Goal: Navigation & Orientation: Understand site structure

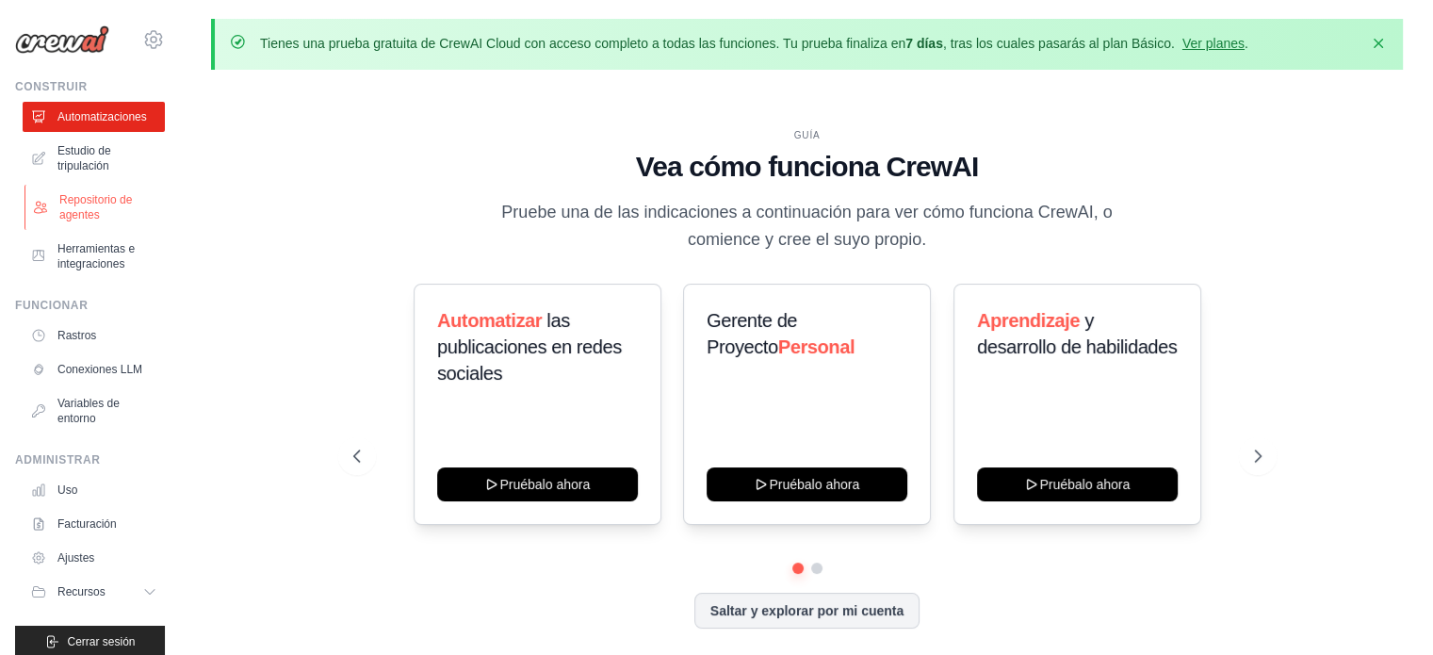
click at [118, 212] on font "Repositorio de agentes" at bounding box center [109, 207] width 100 height 30
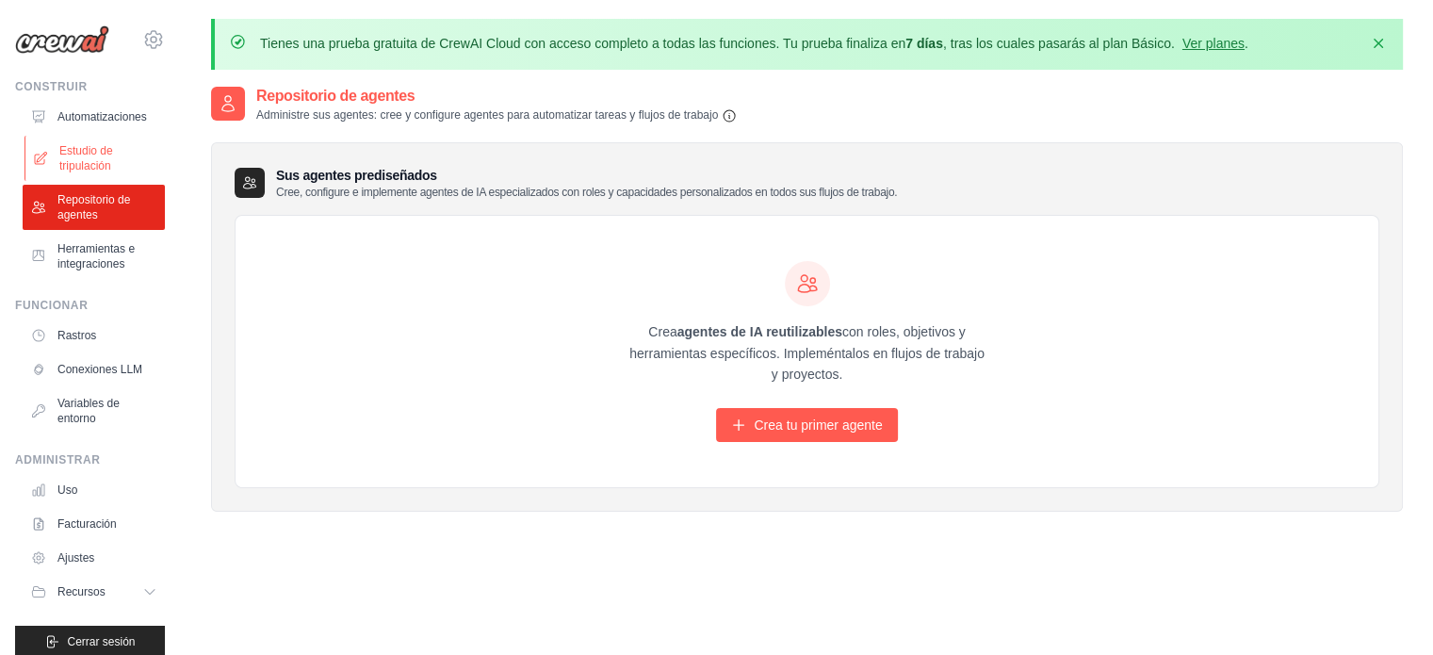
click at [106, 172] on font "Estudio de tripulación" at bounding box center [109, 158] width 100 height 30
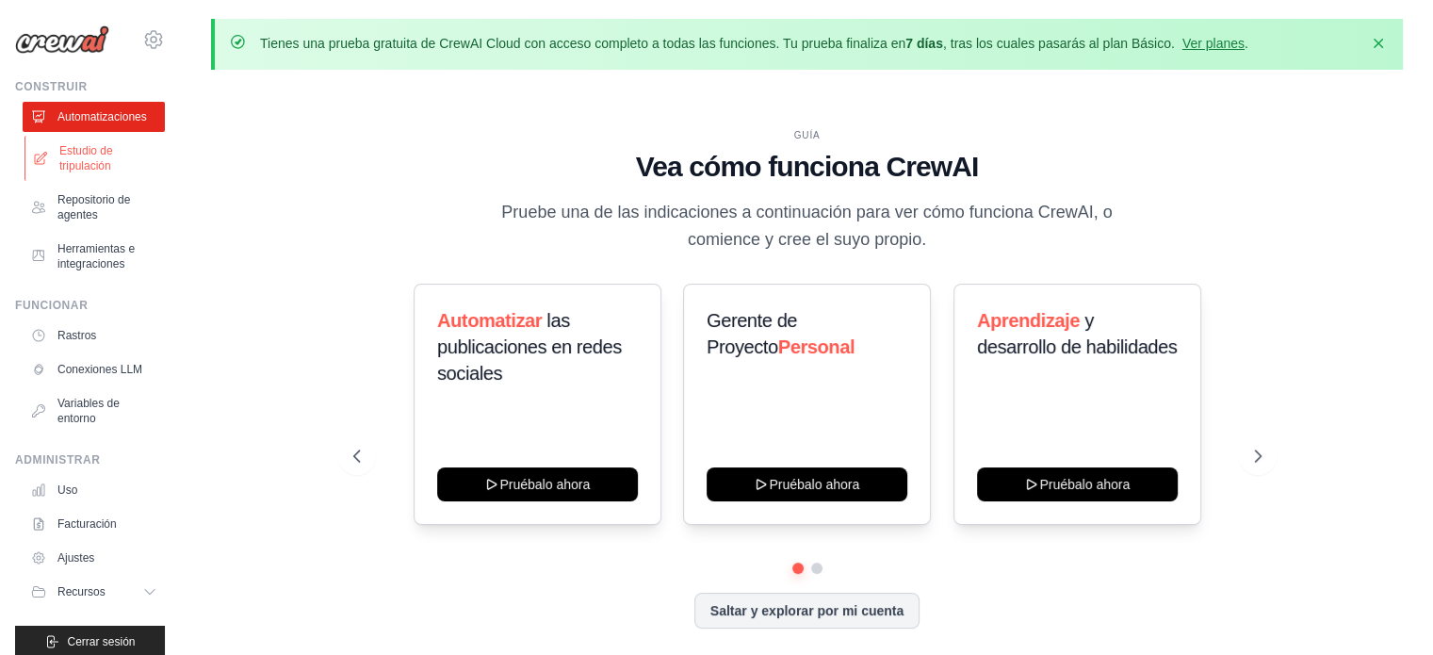
click at [91, 154] on font "Estudio de tripulación" at bounding box center [86, 158] width 54 height 28
click at [1379, 45] on icon "button" at bounding box center [1377, 42] width 19 height 19
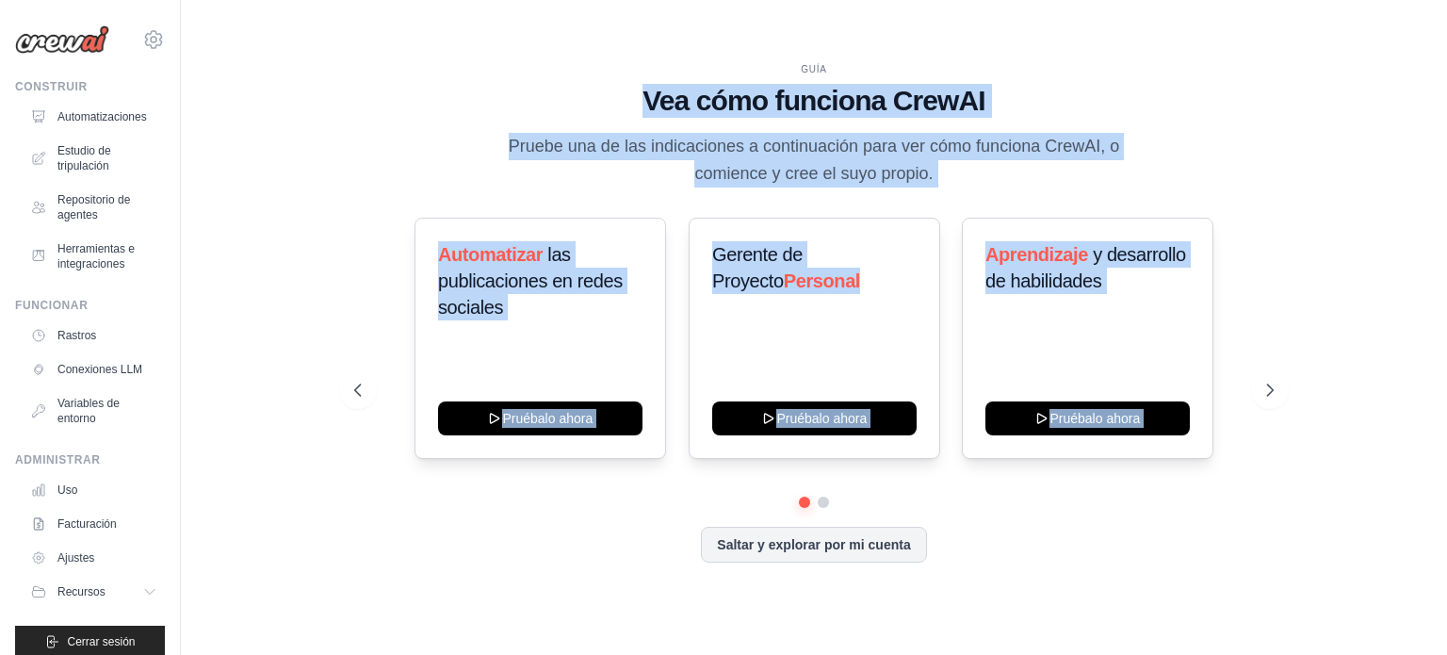
drag, startPoint x: 1446, startPoint y: 63, endPoint x: 1446, endPoint y: 163, distance: 99.8
click at [1432, 163] on div "Tienes una prueba gratuita de CrewAI Cloud con acceso completo a todas las func…" at bounding box center [814, 327] width 1266 height 617
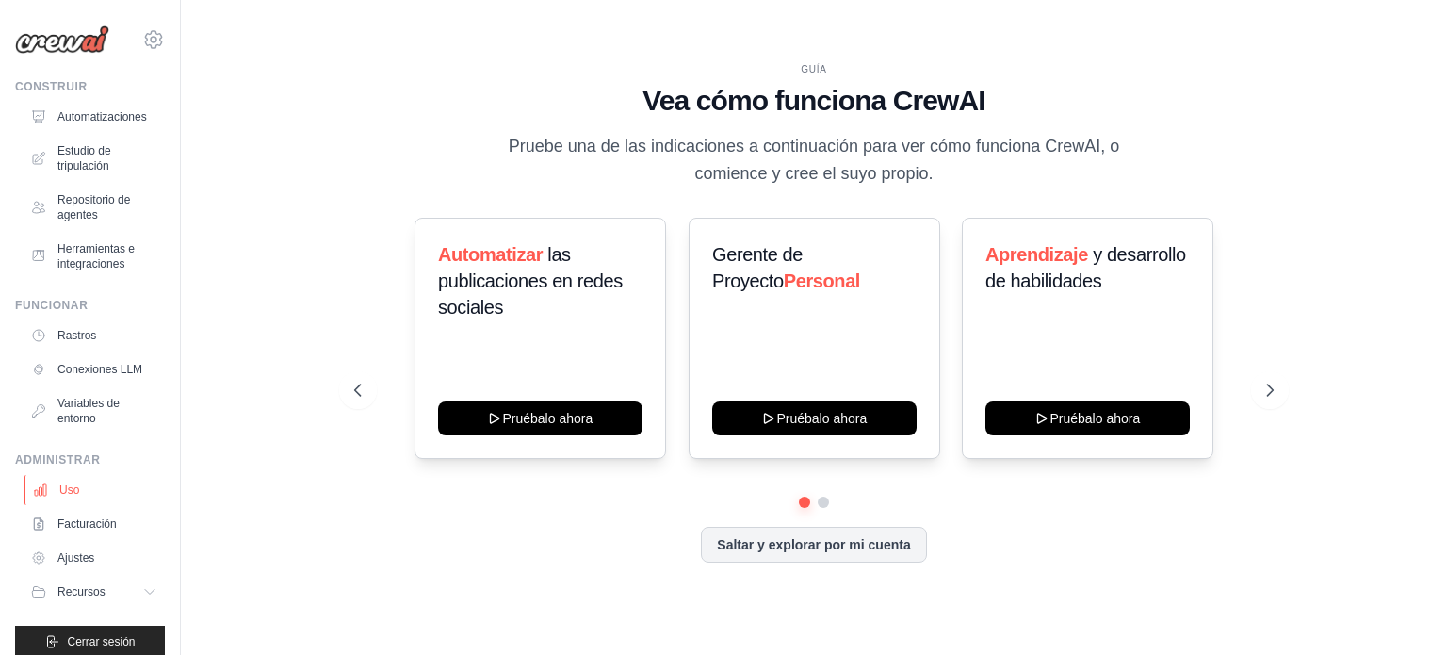
click at [117, 496] on link "Uso" at bounding box center [95, 490] width 142 height 30
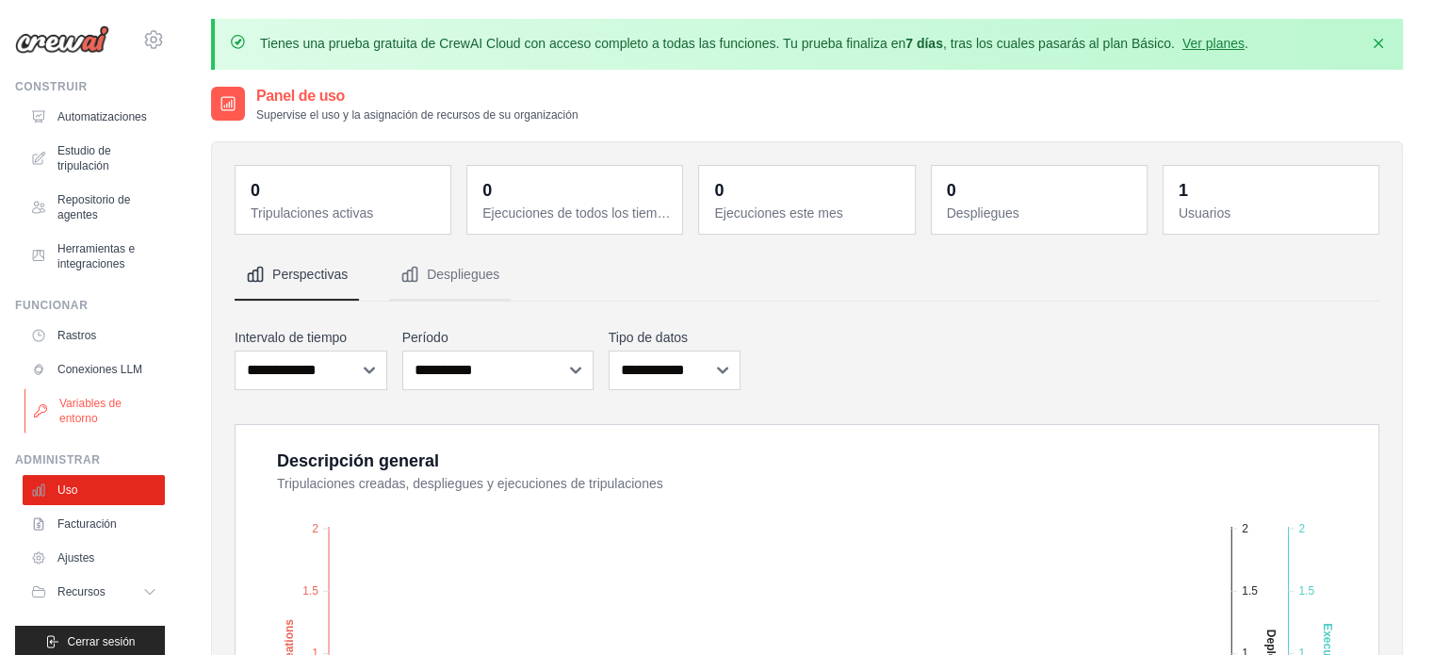
click at [109, 413] on font "Variables de entorno" at bounding box center [109, 411] width 100 height 30
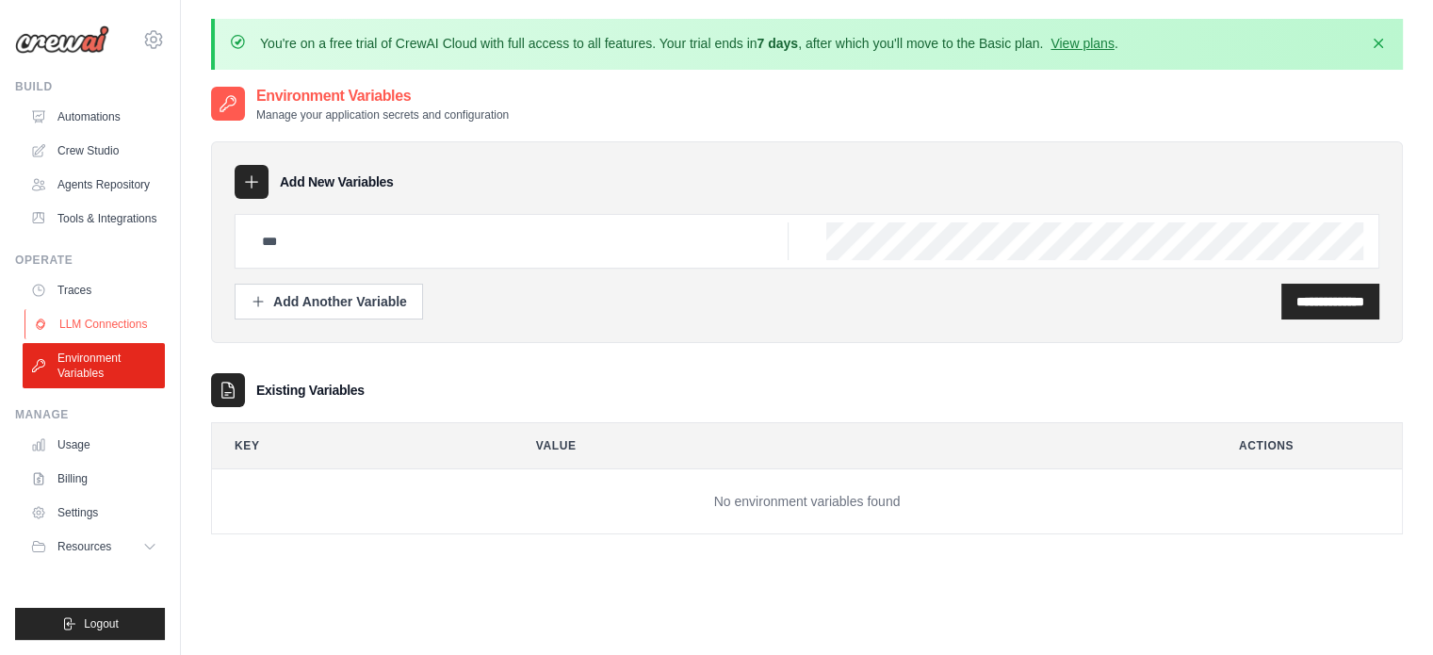
click at [94, 332] on link "LLM Connections" at bounding box center [95, 324] width 142 height 30
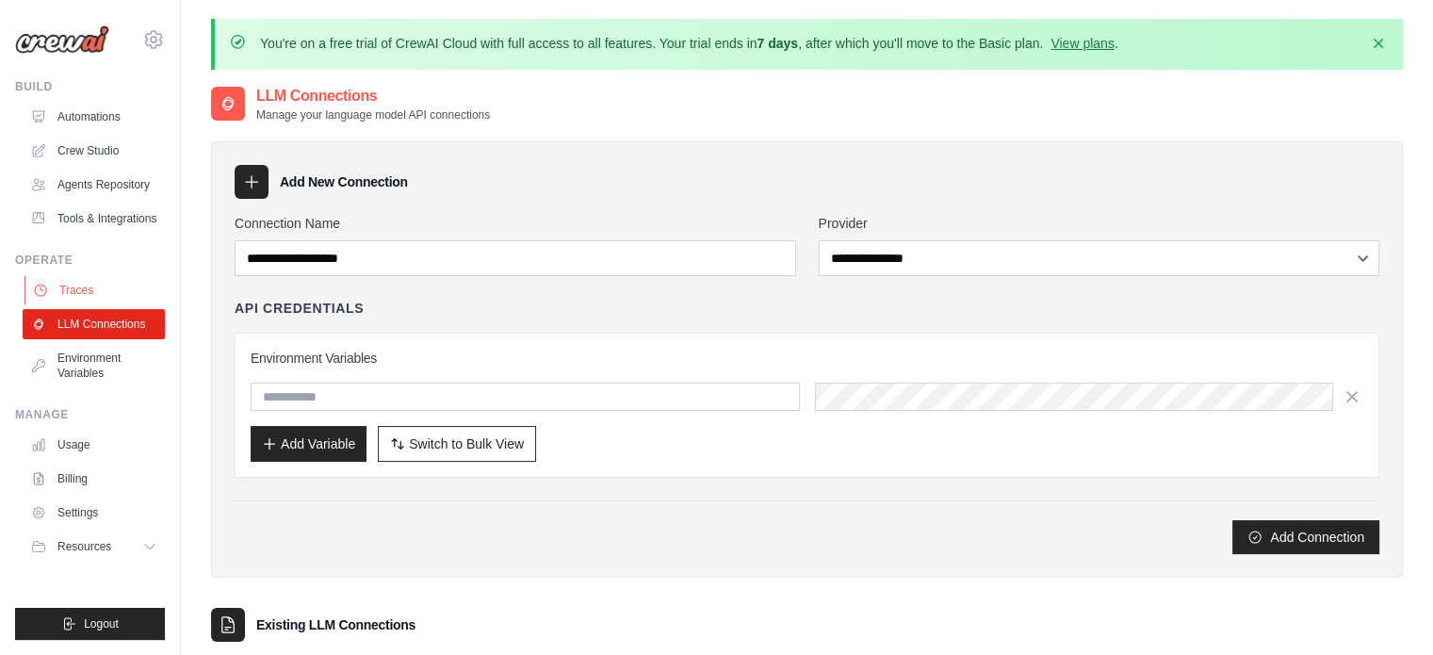
click at [102, 284] on link "Traces" at bounding box center [95, 290] width 142 height 30
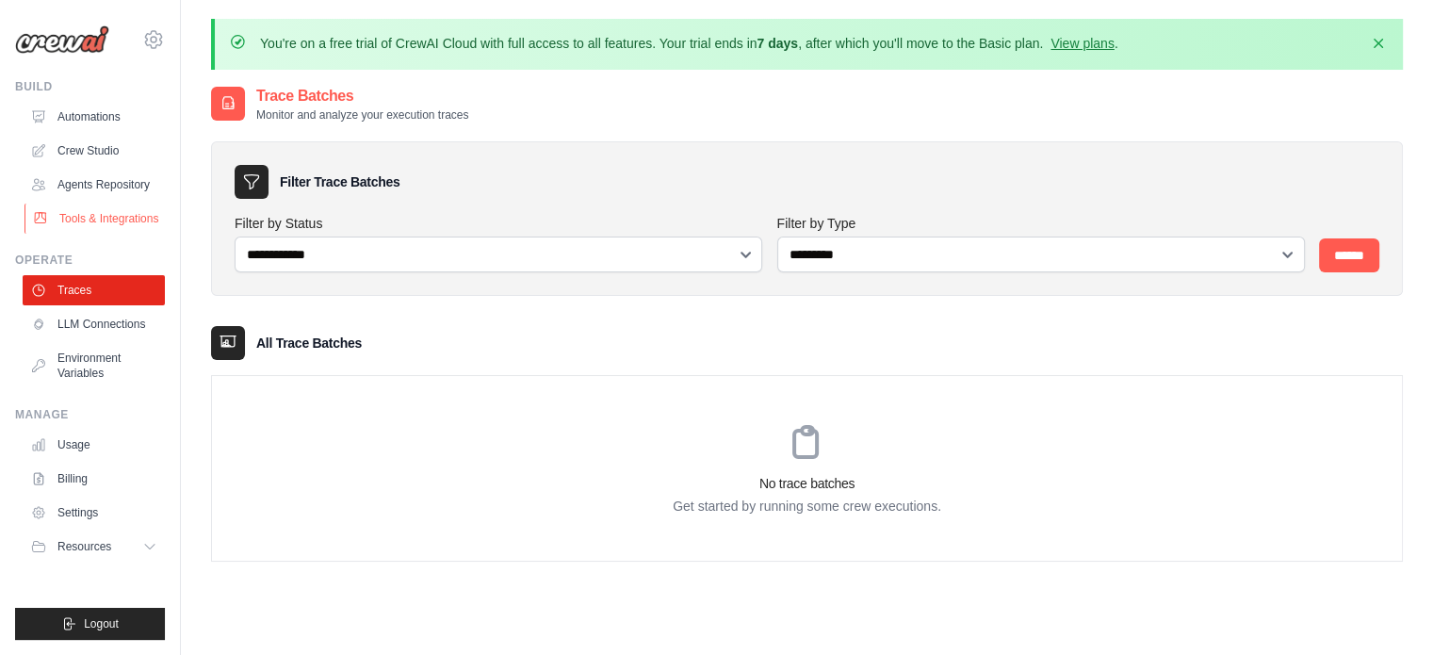
click at [97, 214] on link "Tools & Integrations" at bounding box center [95, 218] width 142 height 30
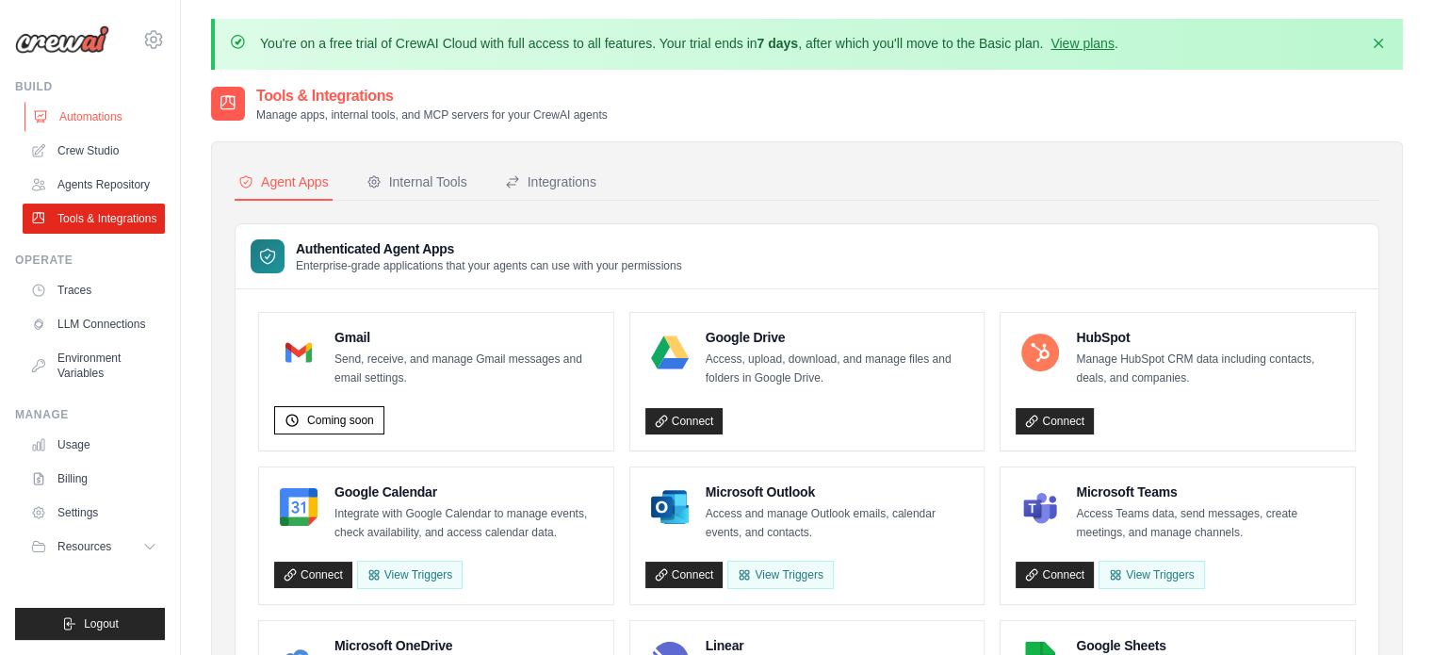
click at [89, 110] on link "Automations" at bounding box center [95, 117] width 142 height 30
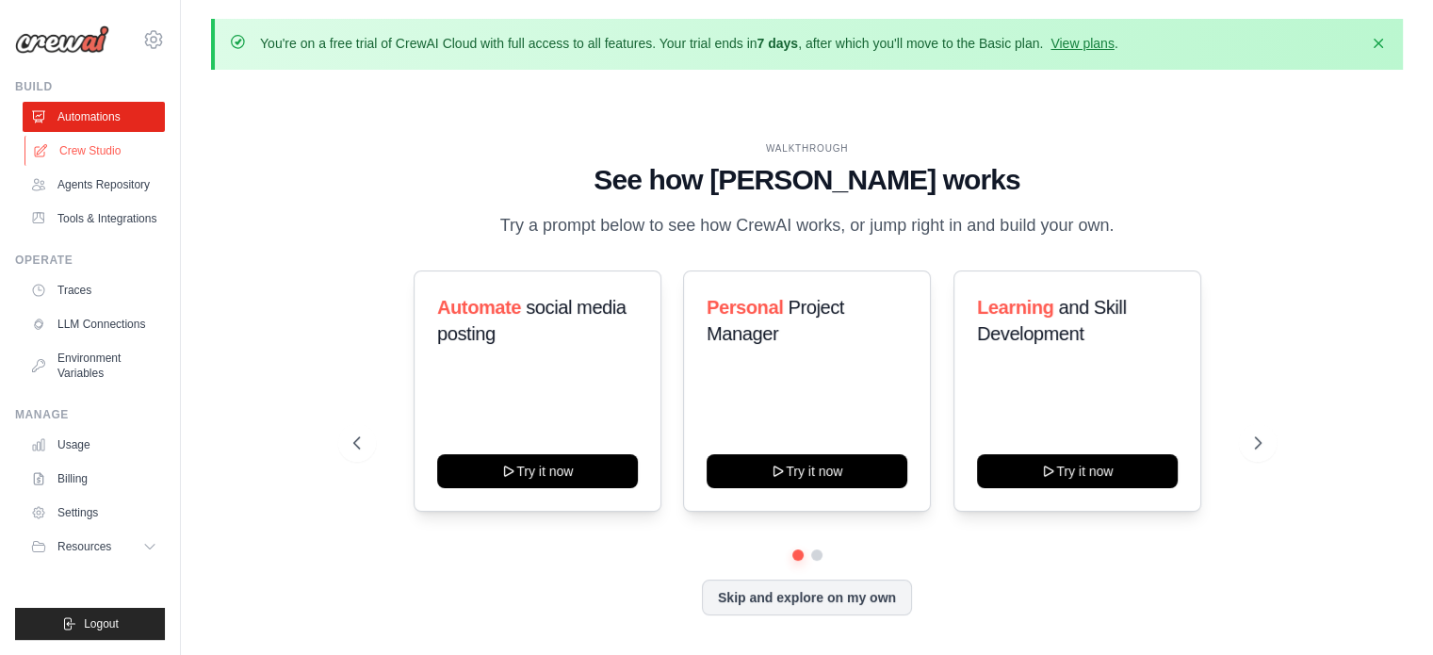
click at [79, 148] on link "Crew Studio" at bounding box center [95, 151] width 142 height 30
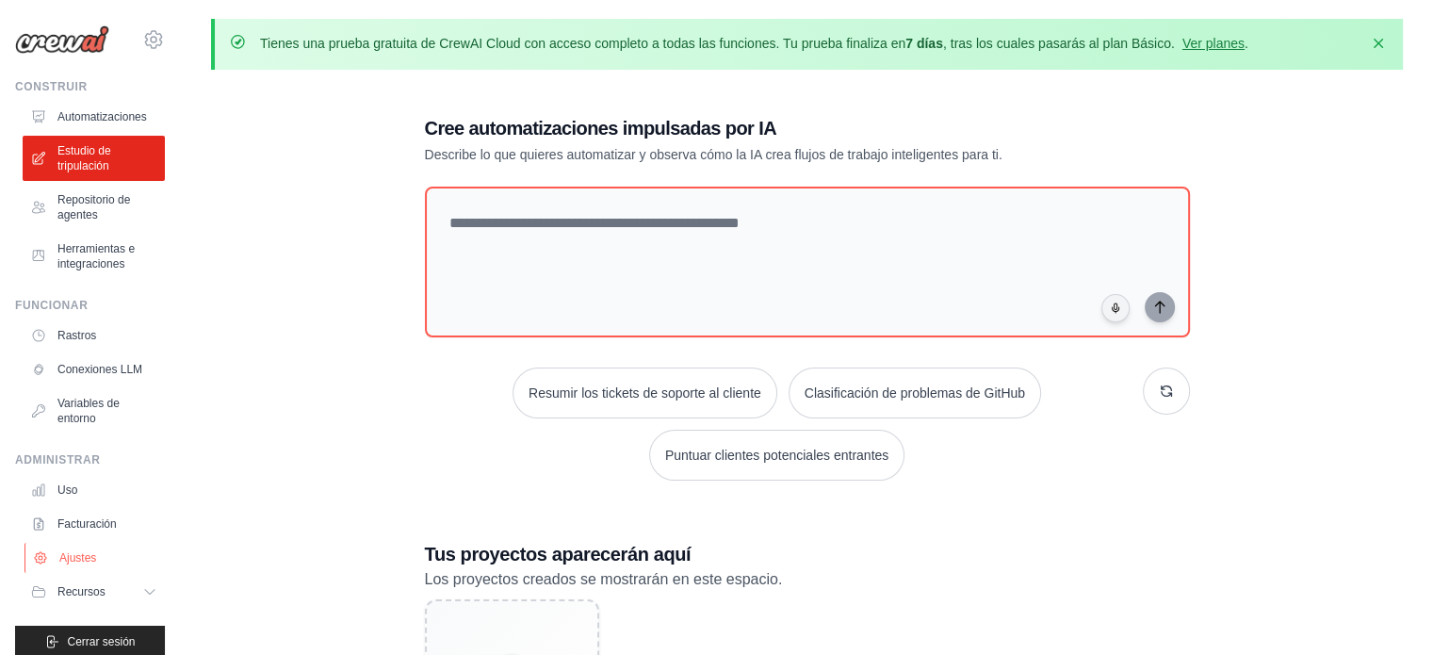
click at [95, 561] on font "Ajustes" at bounding box center [77, 557] width 37 height 13
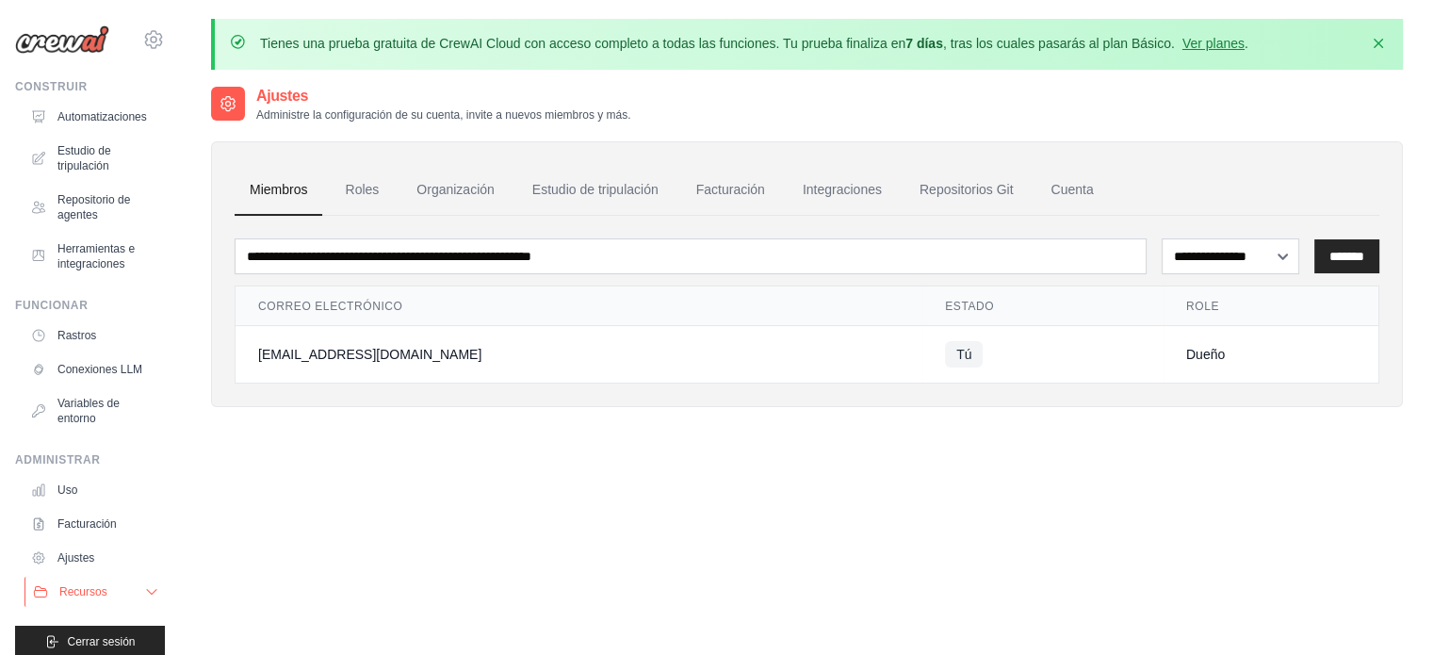
click at [107, 597] on button "Recursos" at bounding box center [95, 591] width 142 height 30
click at [142, 31] on icon at bounding box center [153, 39] width 23 height 23
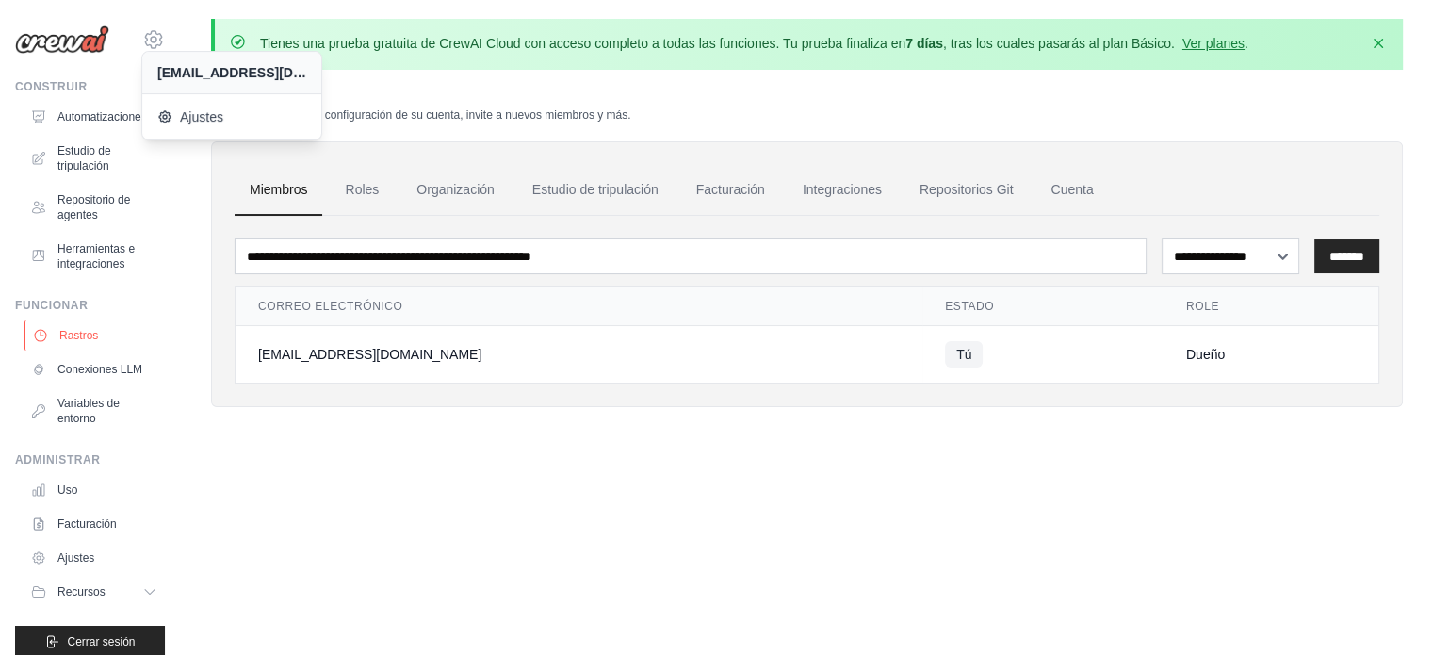
click at [94, 323] on link "Rastros" at bounding box center [95, 335] width 142 height 30
